Goal: Communication & Community: Answer question/provide support

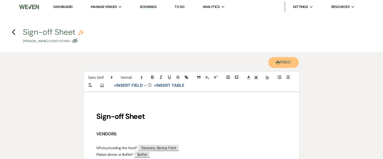
click at [291, 66] on button "Printer Print" at bounding box center [284, 62] width 31 height 11
click at [13, 32] on use "button" at bounding box center [13, 32] width 3 height 6
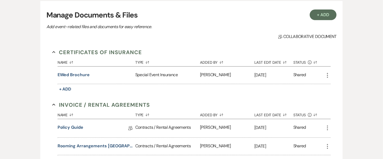
scroll to position [81, 0]
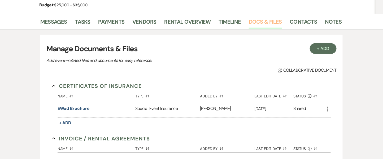
click at [259, 21] on link "Docs & Files" at bounding box center [265, 24] width 33 height 12
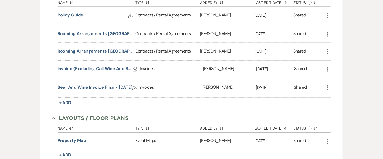
scroll to position [187, 0]
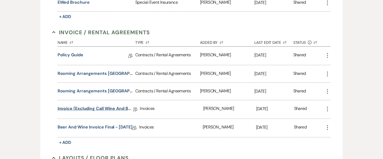
click at [82, 109] on link "Invoice (excluding Call Wine and Beer Package) Final - [DATE]" at bounding box center [96, 109] width 76 height 8
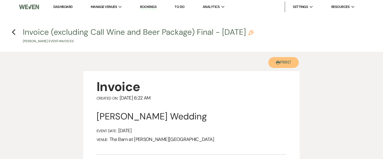
click at [285, 64] on button "Printer Print" at bounding box center [284, 62] width 31 height 11
click at [12, 32] on icon "Previous" at bounding box center [14, 32] width 4 height 6
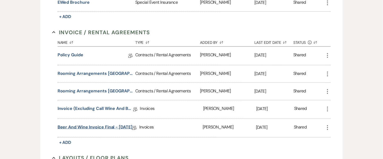
click at [77, 125] on link "Beer and Wine Invoice Final - [DATE]" at bounding box center [95, 128] width 75 height 8
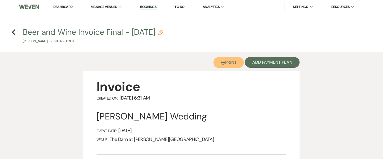
click at [231, 65] on button "Printer Print" at bounding box center [229, 62] width 31 height 11
click at [14, 33] on icon "Previous" at bounding box center [14, 32] width 4 height 6
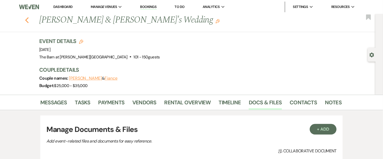
click at [29, 19] on icon "Previous" at bounding box center [27, 20] width 4 height 6
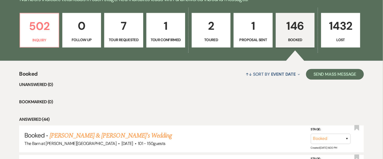
scroll to position [142, 0]
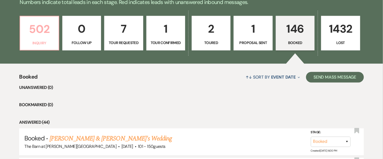
click at [46, 35] on p "502" at bounding box center [39, 29] width 32 height 18
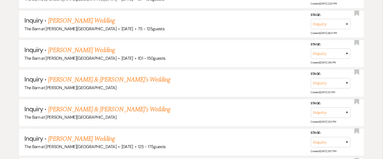
scroll to position [637, 0]
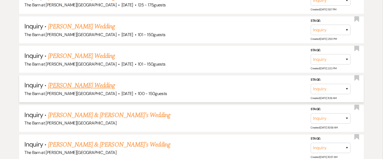
click at [81, 81] on link "[PERSON_NAME] Wedding" at bounding box center [81, 86] width 67 height 10
select select "5"
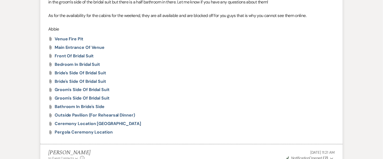
scroll to position [305, 0]
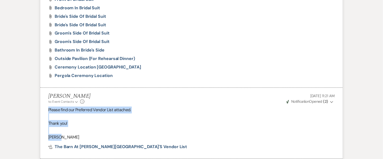
drag, startPoint x: 49, startPoint y: 109, endPoint x: 85, endPoint y: 136, distance: 45.1
click at [85, 136] on div "Please find our Preferred Vendor List attached. Thank you! [GEOGRAPHIC_DATA]" at bounding box center [191, 124] width 287 height 34
copy div "Please find our Preferred Vendor List attached. Thank you! [GEOGRAPHIC_DATA]"
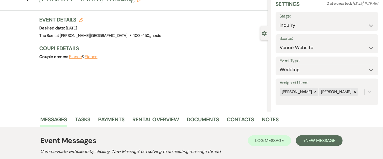
scroll to position [0, 0]
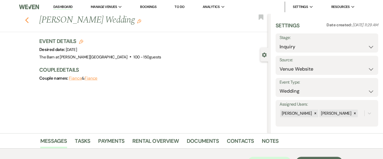
click at [29, 21] on icon "Previous" at bounding box center [27, 20] width 4 height 6
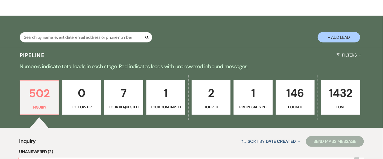
scroll to position [35, 0]
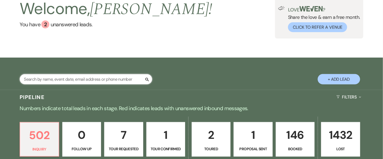
click at [70, 82] on input "text" at bounding box center [86, 79] width 133 height 10
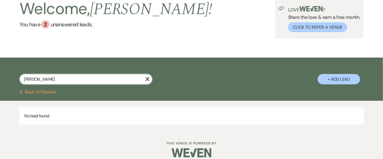
type input "[PERSON_NAME]"
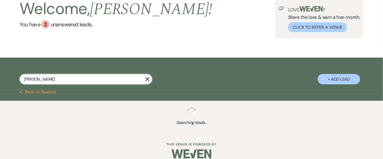
select select "8"
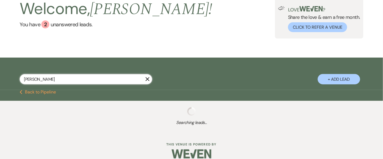
select select "8"
select select "5"
select select "8"
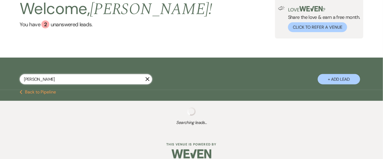
select select "5"
select select "8"
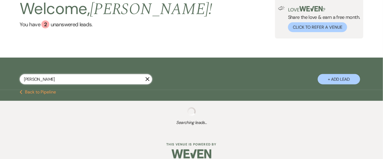
select select "8"
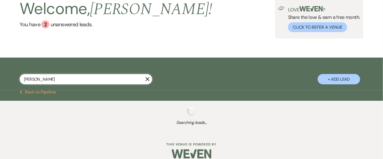
select select "8"
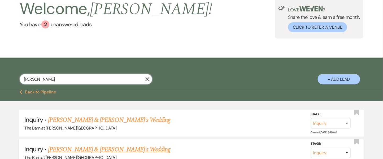
type input "[PERSON_NAME]"
click at [70, 146] on link "[PERSON_NAME] & [PERSON_NAME]'s Wedding" at bounding box center [109, 150] width 123 height 10
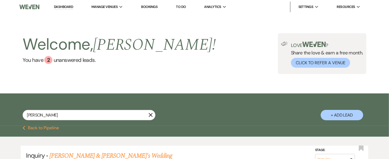
select select "5"
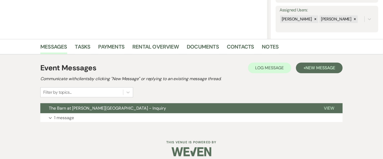
scroll to position [99, 0]
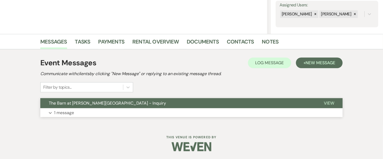
click at [72, 113] on p "1 message" at bounding box center [64, 112] width 20 height 7
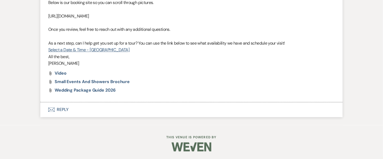
click at [62, 109] on button "Envelope Reply" at bounding box center [191, 109] width 303 height 15
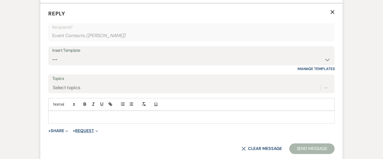
scroll to position [416, 0]
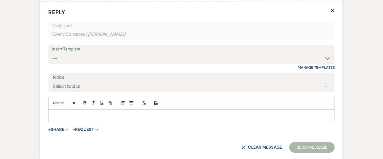
click at [89, 115] on p at bounding box center [192, 116] width 278 height 6
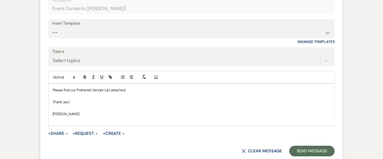
scroll to position [452, 0]
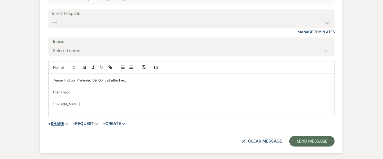
click at [52, 123] on button "+ Share Expand" at bounding box center [58, 124] width 20 height 4
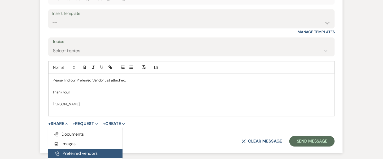
click at [68, 153] on button "Pref Vendors Preferred vendors" at bounding box center [85, 154] width 74 height 10
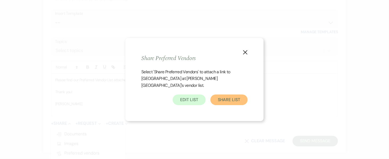
click at [225, 99] on button "Share List" at bounding box center [228, 100] width 37 height 11
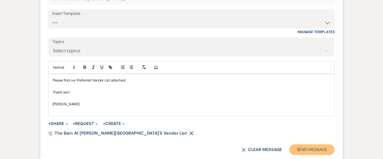
click at [304, 147] on button "Send Message" at bounding box center [312, 149] width 45 height 11
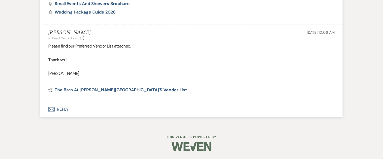
scroll to position [394, 0]
